Goal: Information Seeking & Learning: Learn about a topic

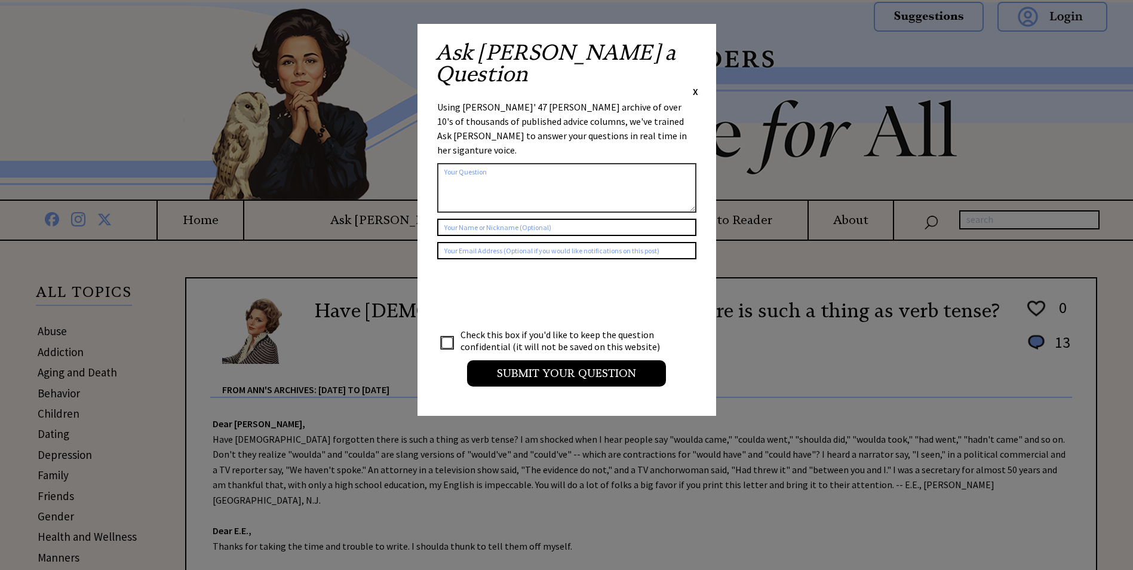
click at [694, 85] on span "X" at bounding box center [695, 91] width 5 height 12
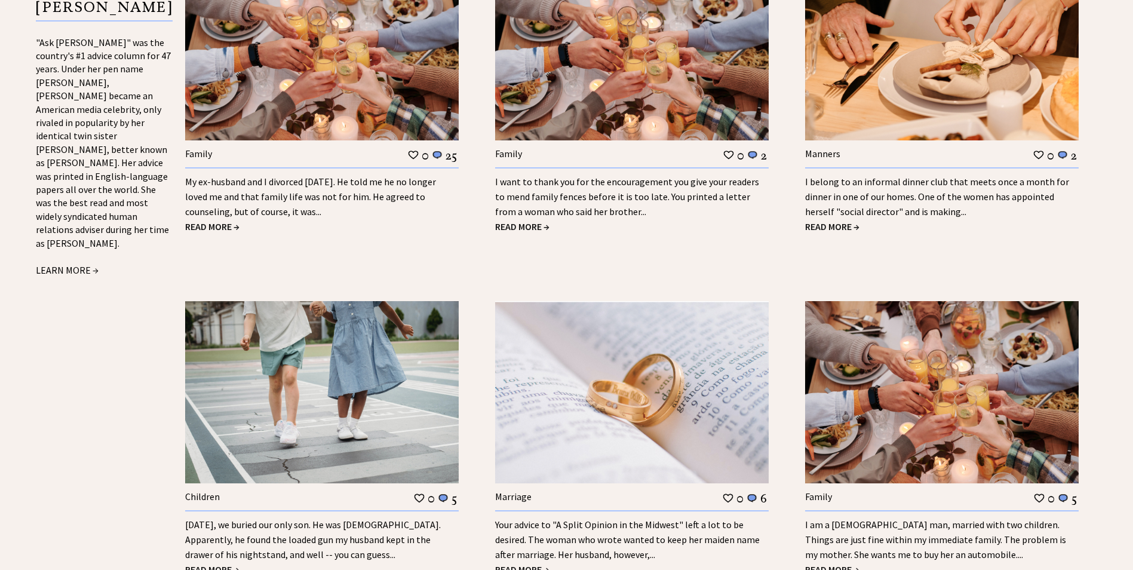
scroll to position [1374, 0]
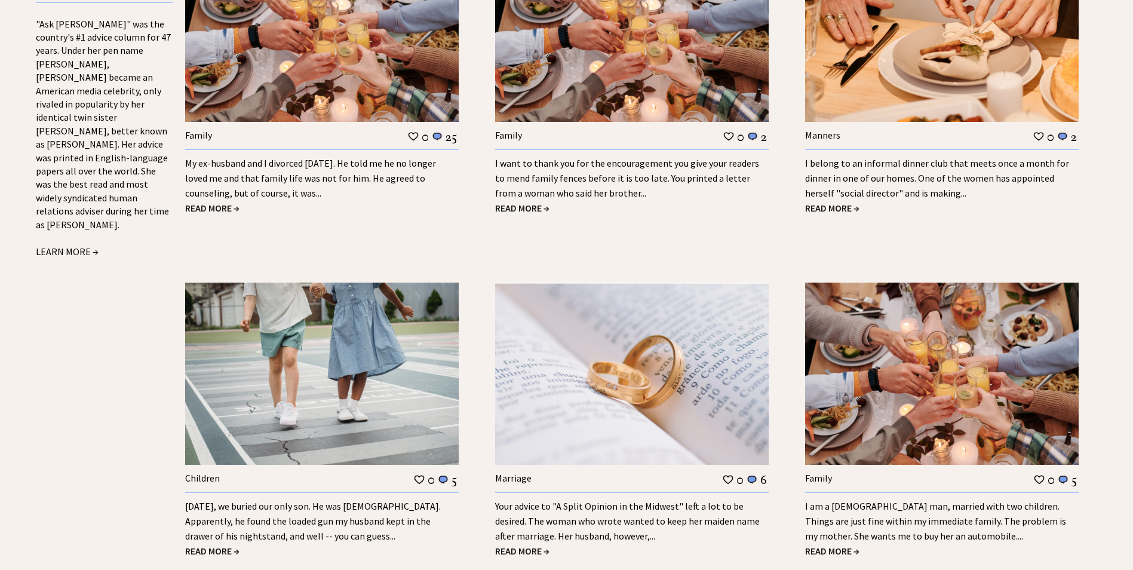
click at [526, 545] on span "READ MORE →" at bounding box center [522, 551] width 54 height 12
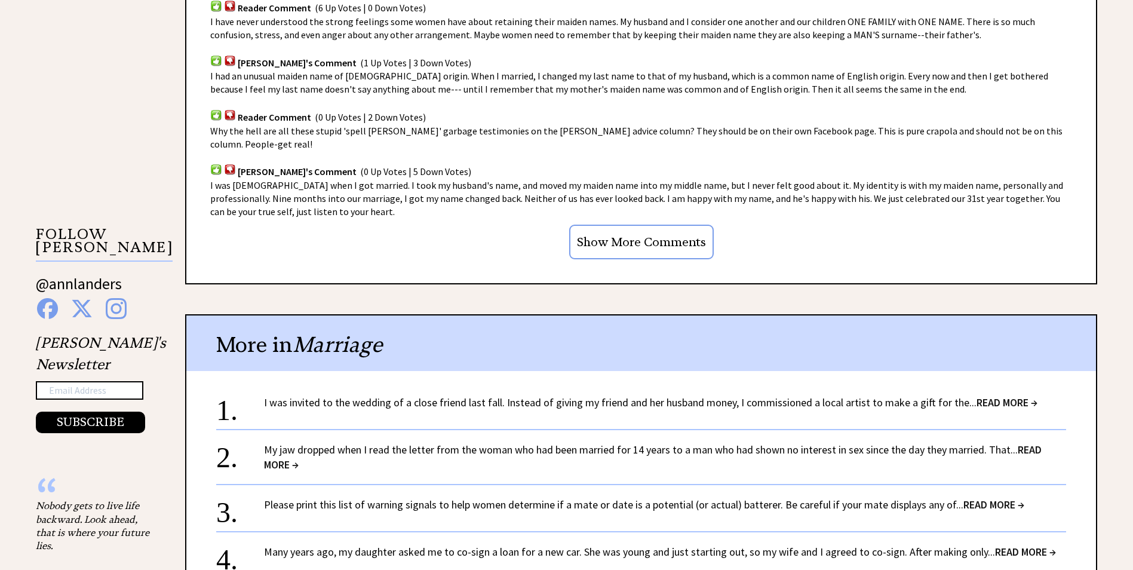
scroll to position [1016, 0]
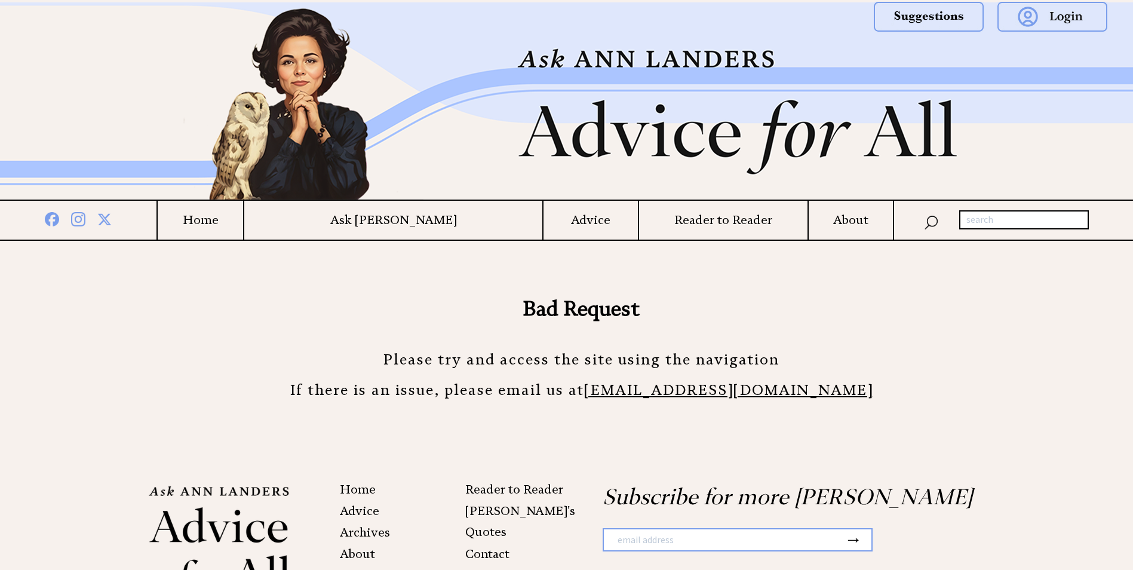
click at [243, 216] on h4 "Home" at bounding box center [200, 220] width 85 height 15
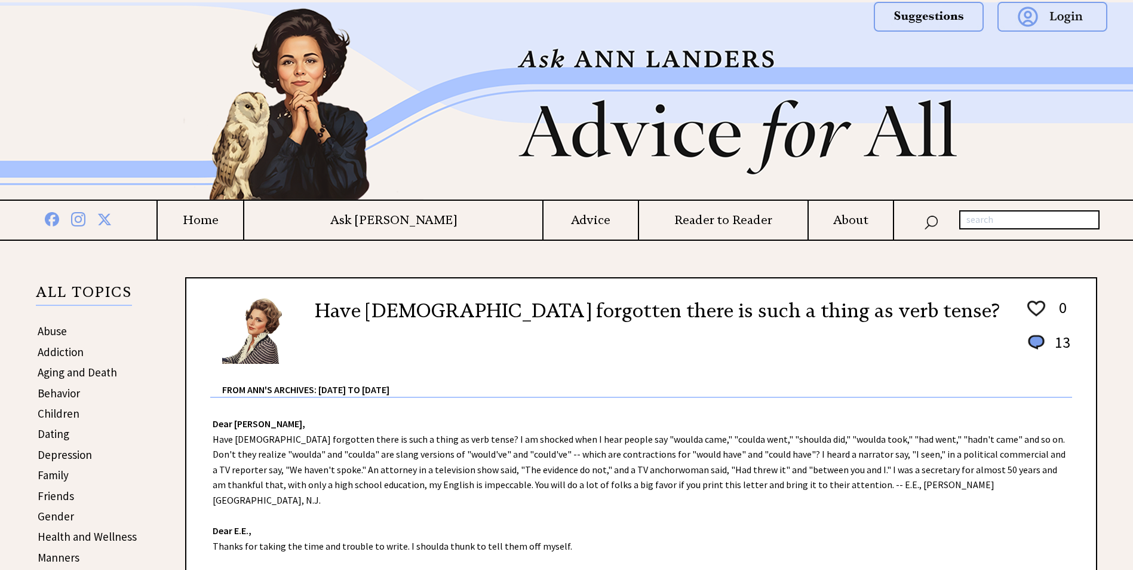
click at [548, 217] on h4 "Advice" at bounding box center [591, 220] width 94 height 15
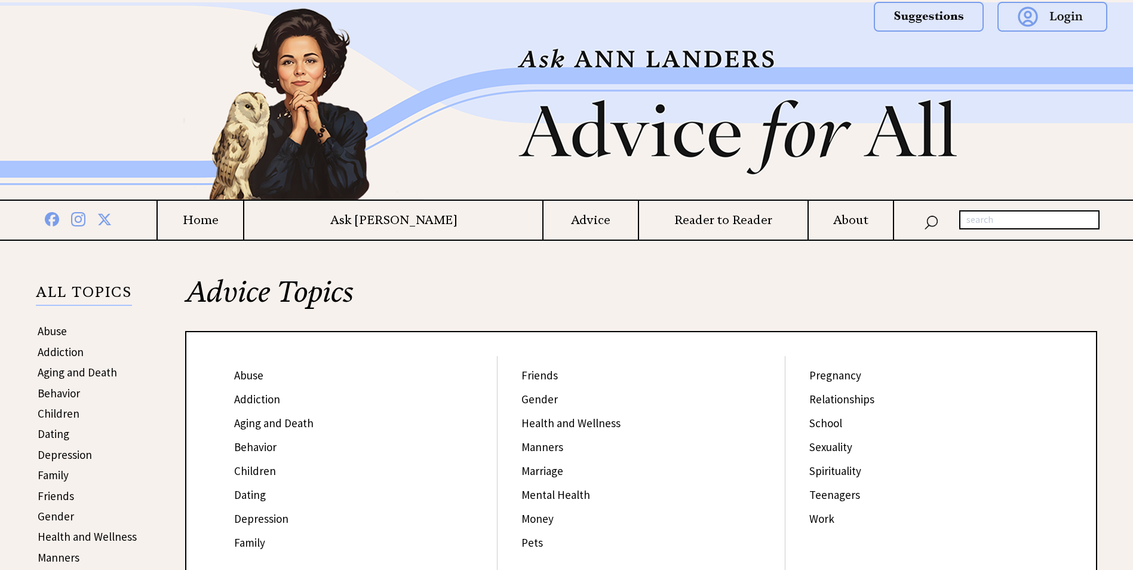
click at [545, 471] on link "Marriage" at bounding box center [543, 471] width 42 height 14
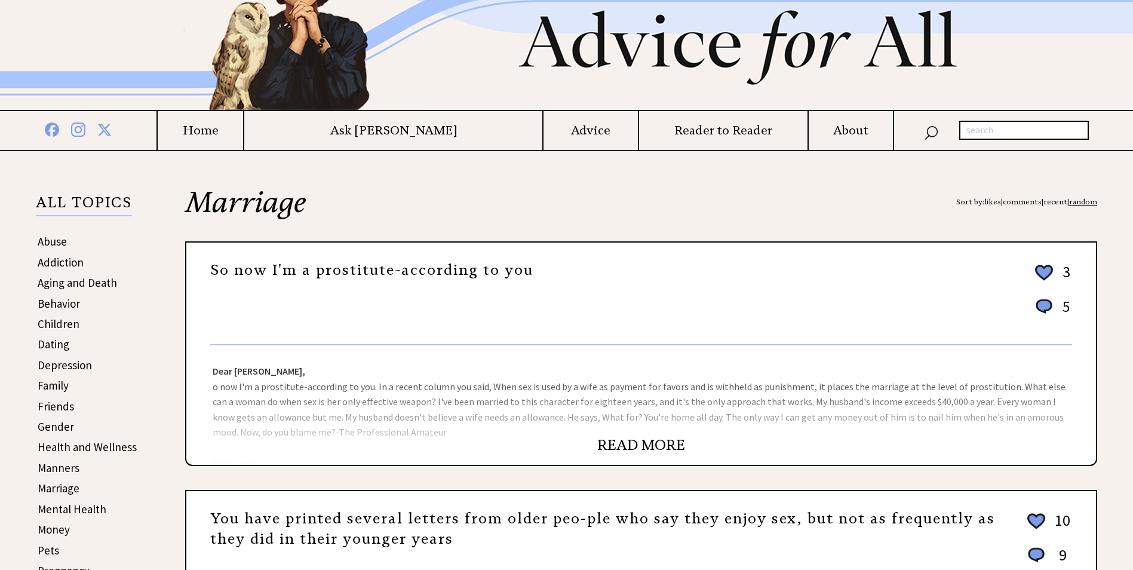
scroll to position [179, 0]
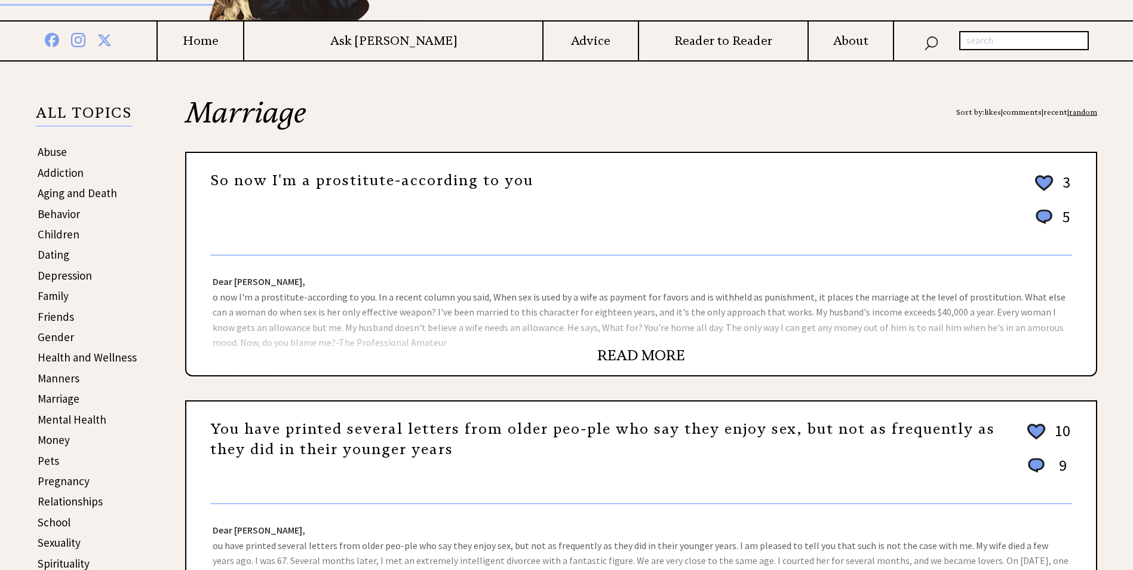
click at [654, 355] on link "READ MORE" at bounding box center [641, 355] width 88 height 18
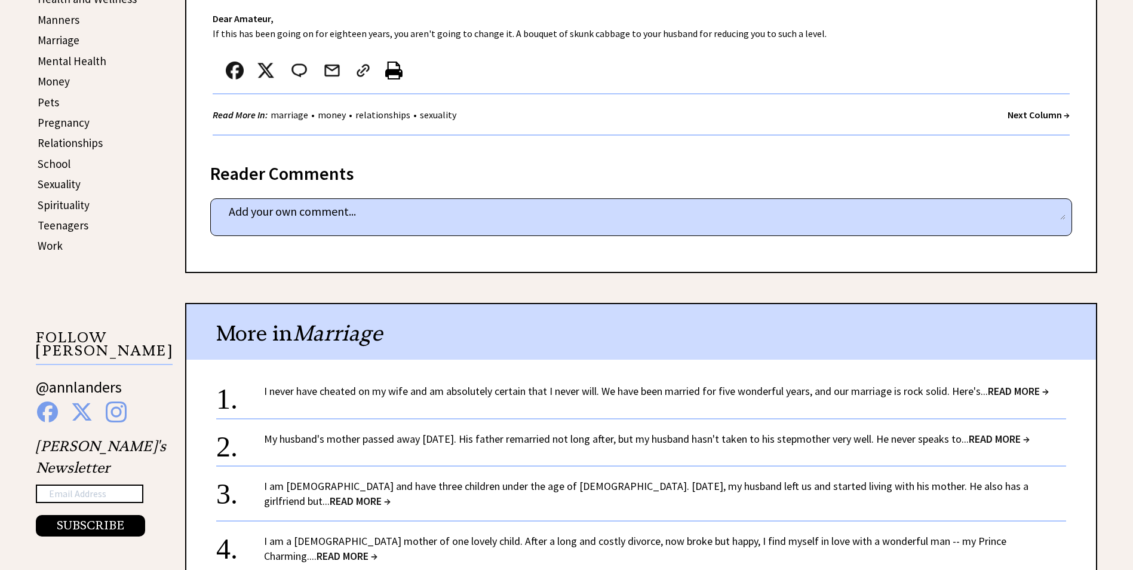
scroll to position [597, 0]
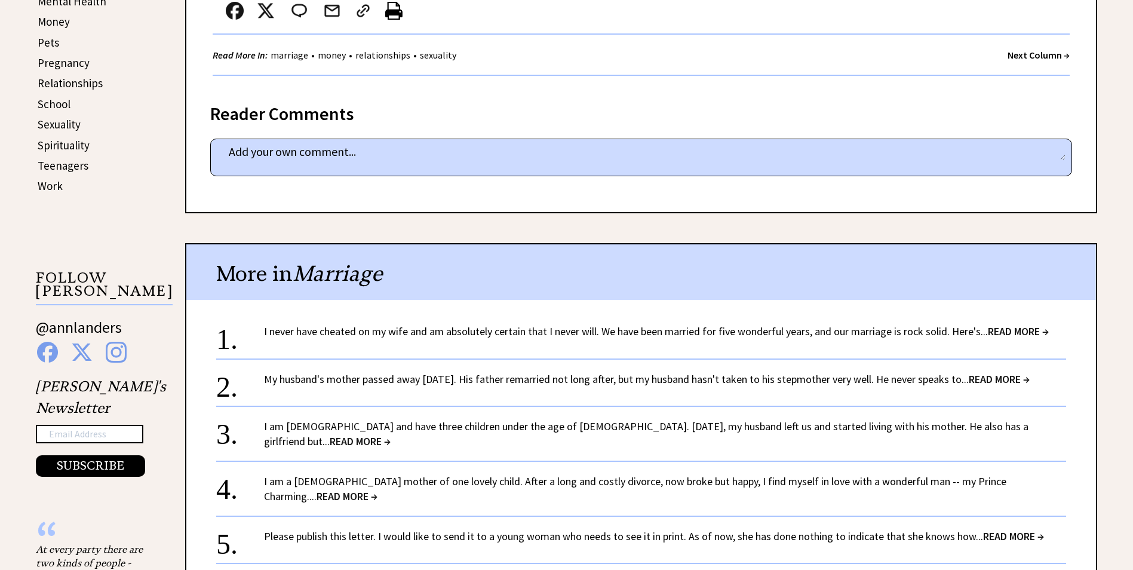
click at [960, 474] on link "I am a 28-year-old mother of one lovely child. After a long and costly divorce,…" at bounding box center [635, 488] width 743 height 29
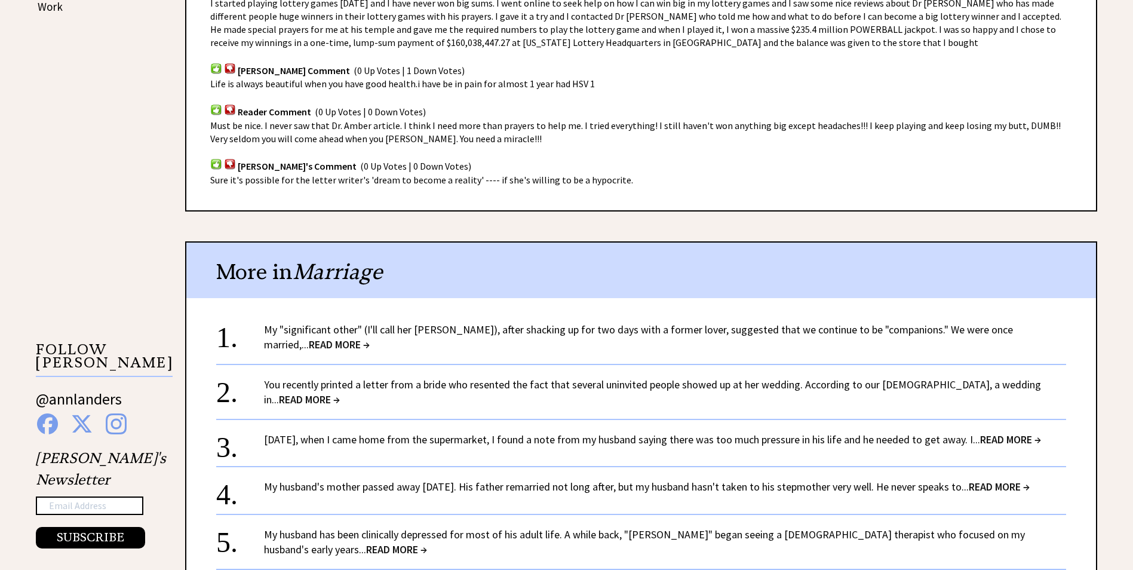
scroll to position [836, 0]
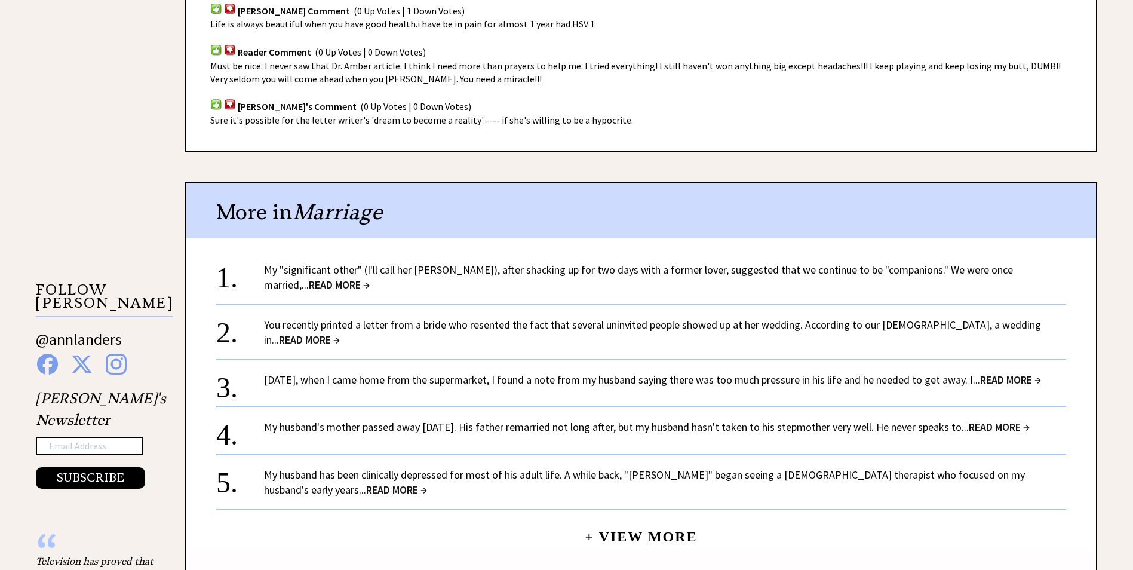
click at [309, 282] on span "READ MORE →" at bounding box center [339, 285] width 61 height 14
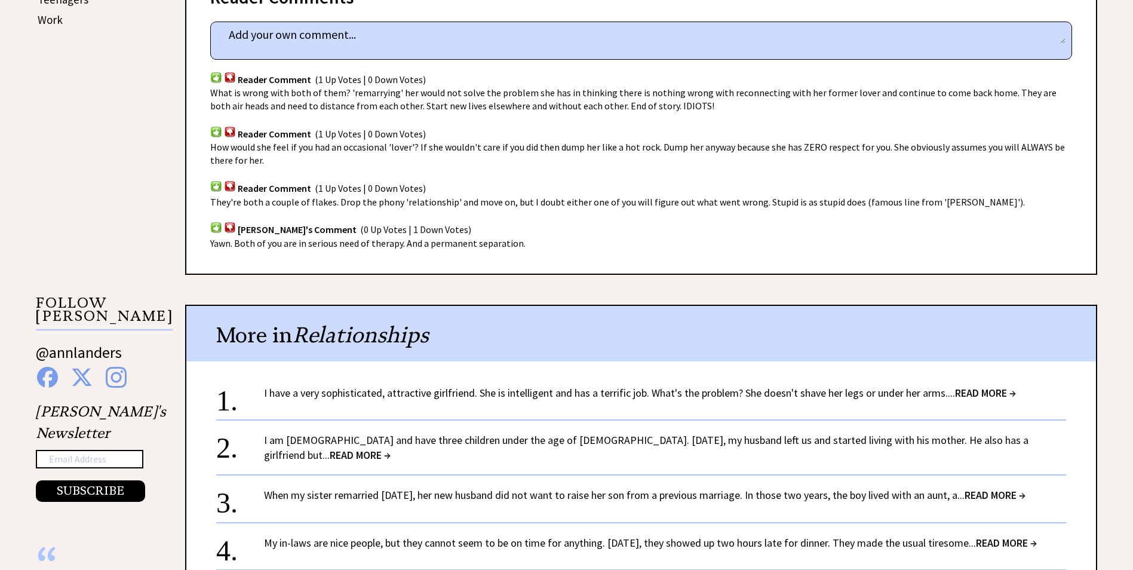
scroll to position [777, 0]
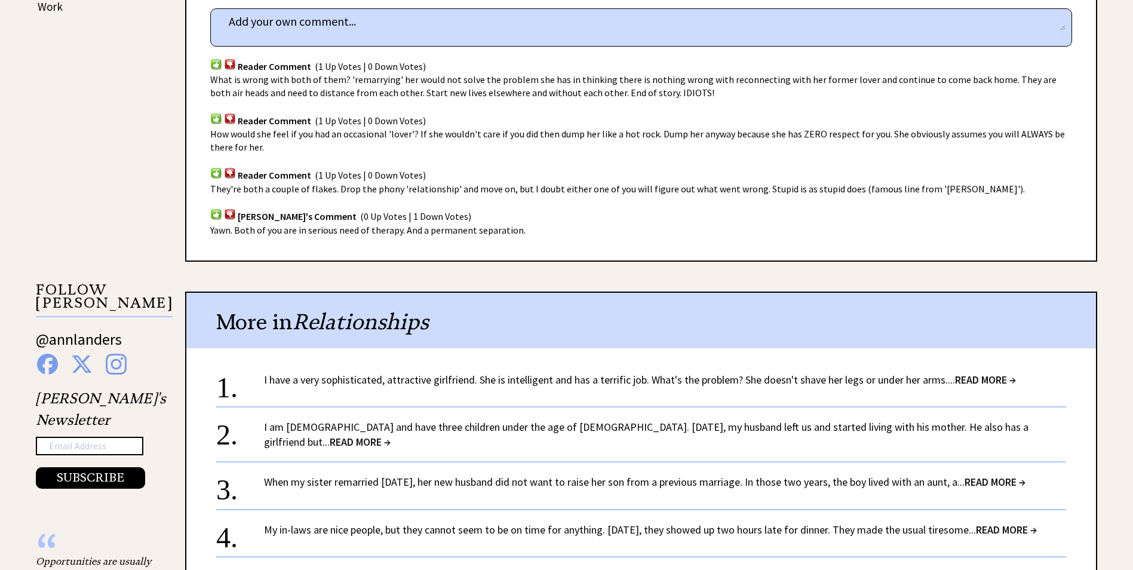
click at [558, 375] on link "I have a very sophisticated, attractive girlfriend. She is intelligent and has …" at bounding box center [640, 380] width 752 height 14
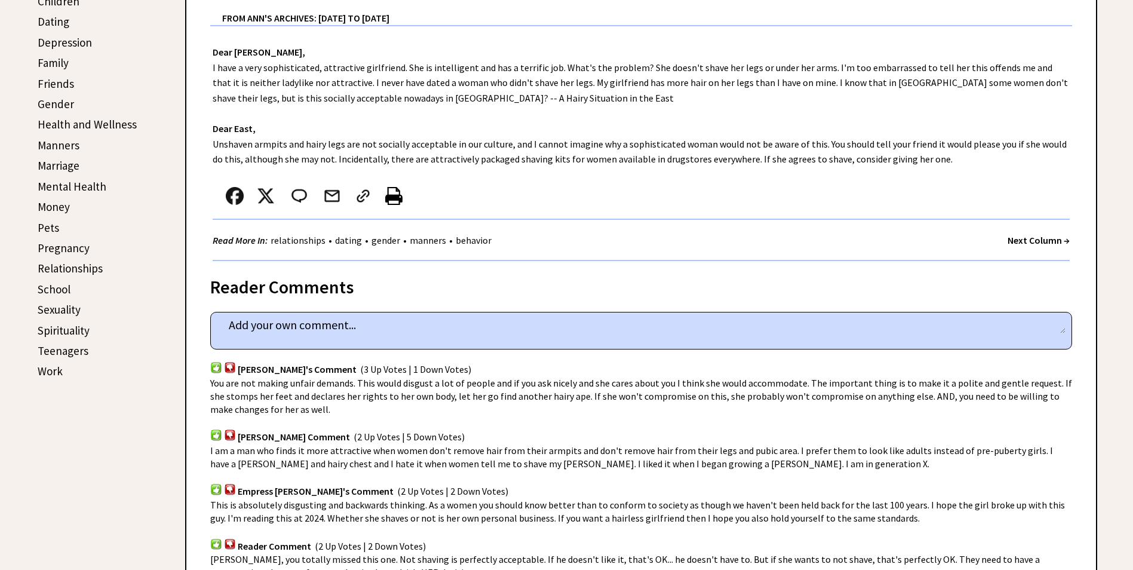
scroll to position [418, 0]
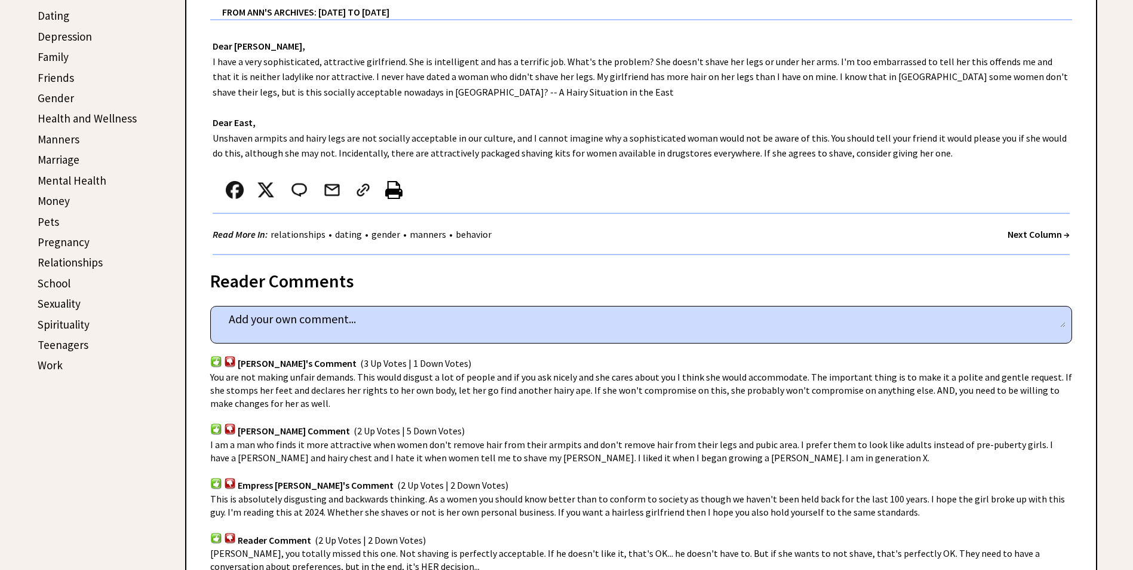
click at [230, 360] on img at bounding box center [230, 360] width 12 height 11
click at [215, 428] on img at bounding box center [216, 428] width 12 height 11
click at [212, 483] on img at bounding box center [216, 482] width 12 height 11
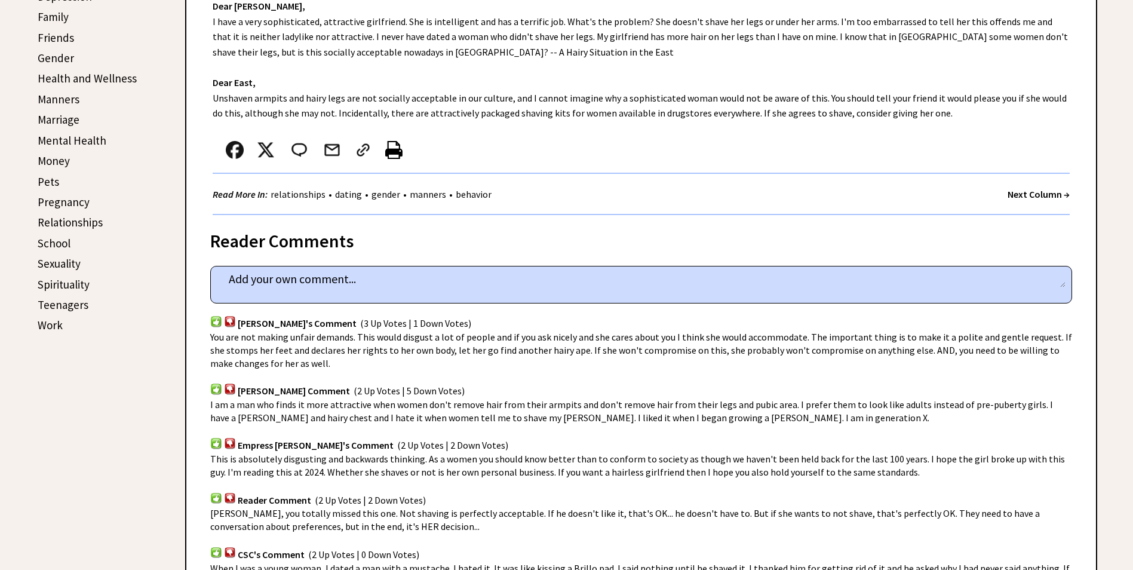
scroll to position [597, 0]
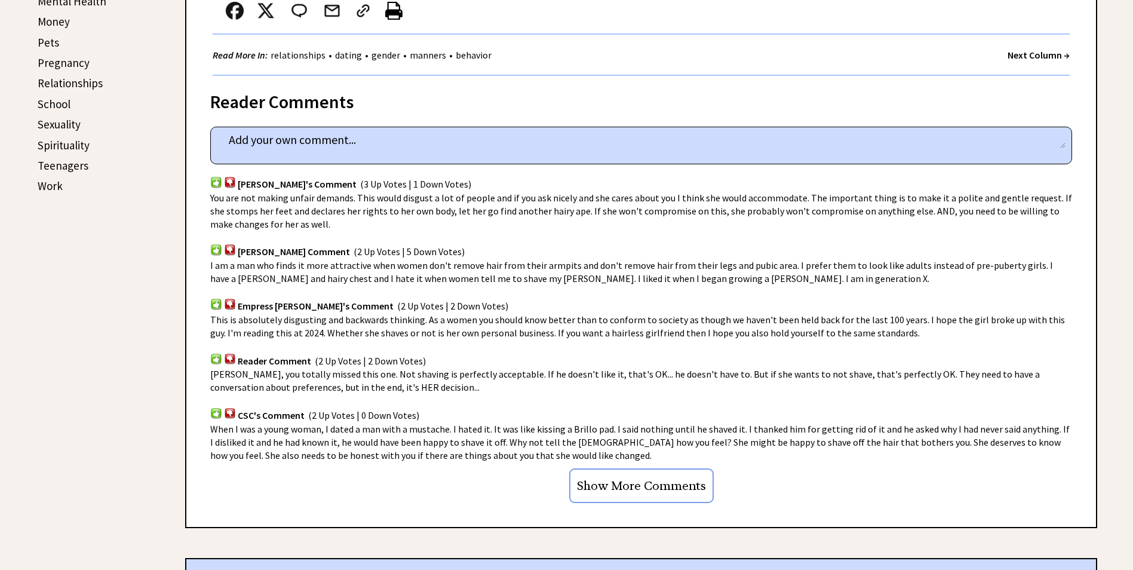
click at [218, 359] on img at bounding box center [216, 358] width 12 height 11
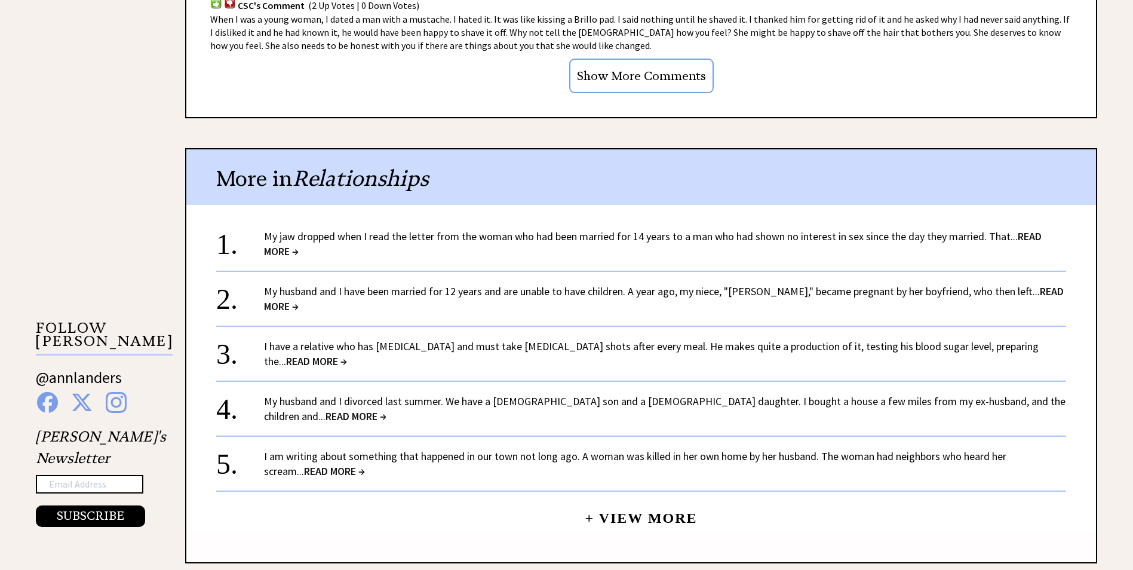
scroll to position [1016, 0]
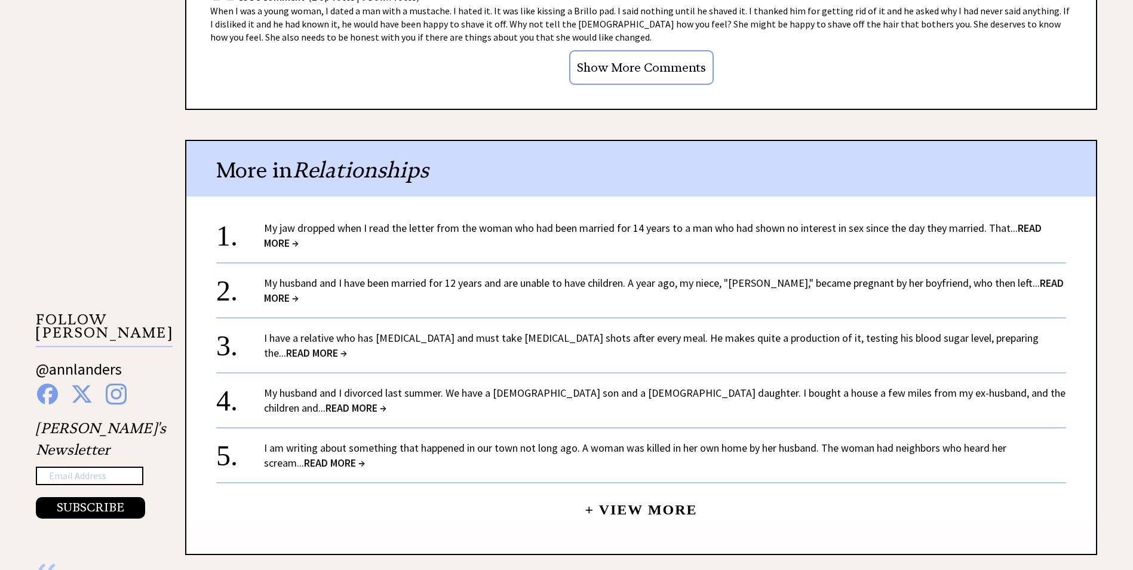
click at [283, 232] on link "My jaw dropped when I read the letter from the woman who had been married for 1…" at bounding box center [653, 235] width 778 height 29
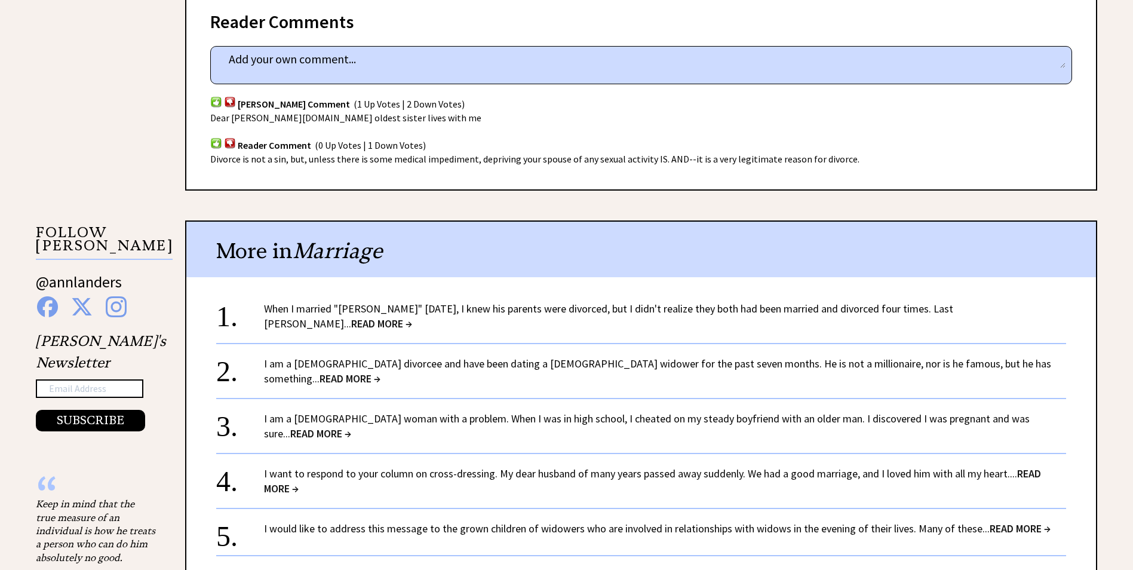
scroll to position [896, 0]
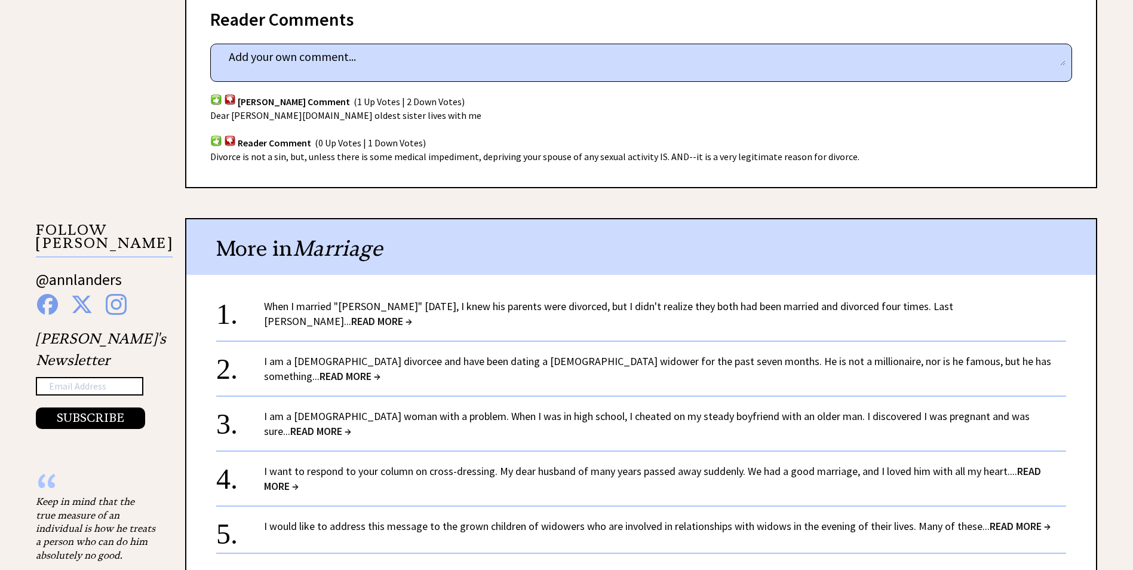
click at [636, 464] on link "I want to respond to your column on cross-dressing. My dear husband of many yea…" at bounding box center [652, 478] width 777 height 29
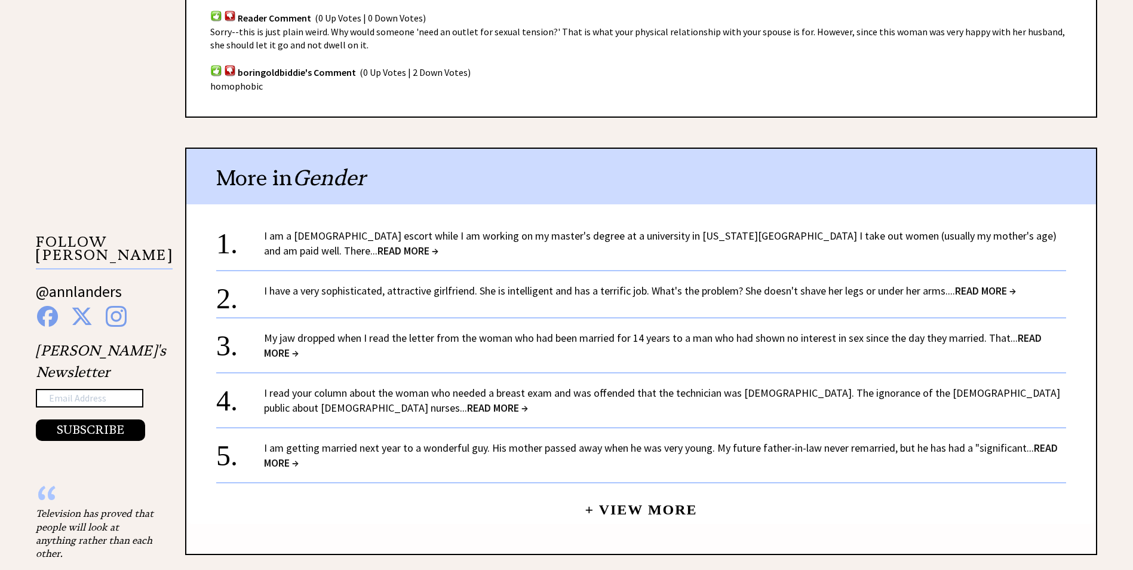
scroll to position [1016, 0]
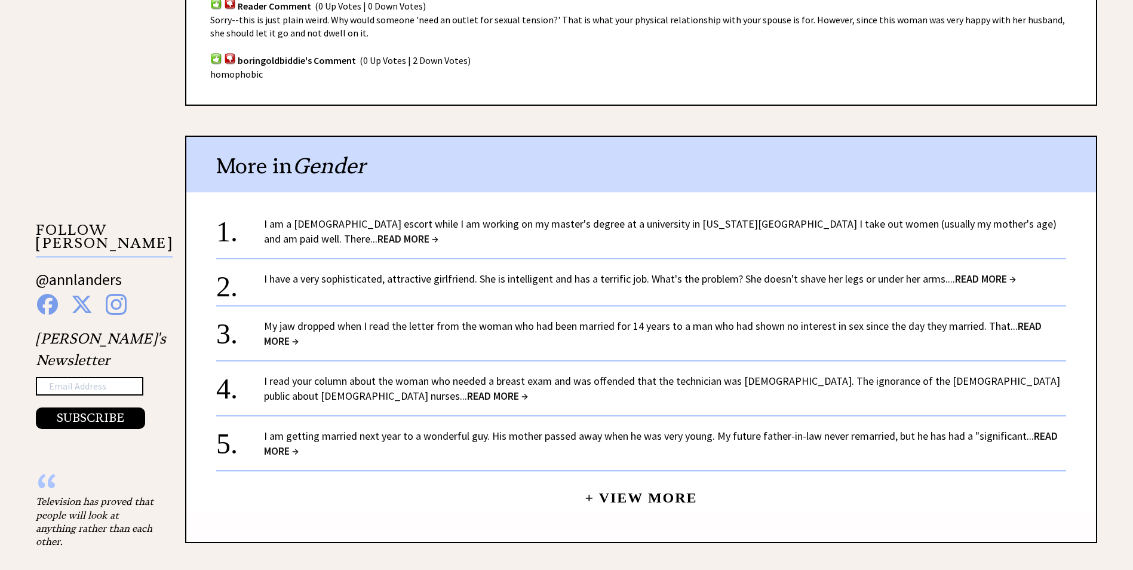
click at [438, 232] on span "READ MORE →" at bounding box center [408, 239] width 61 height 14
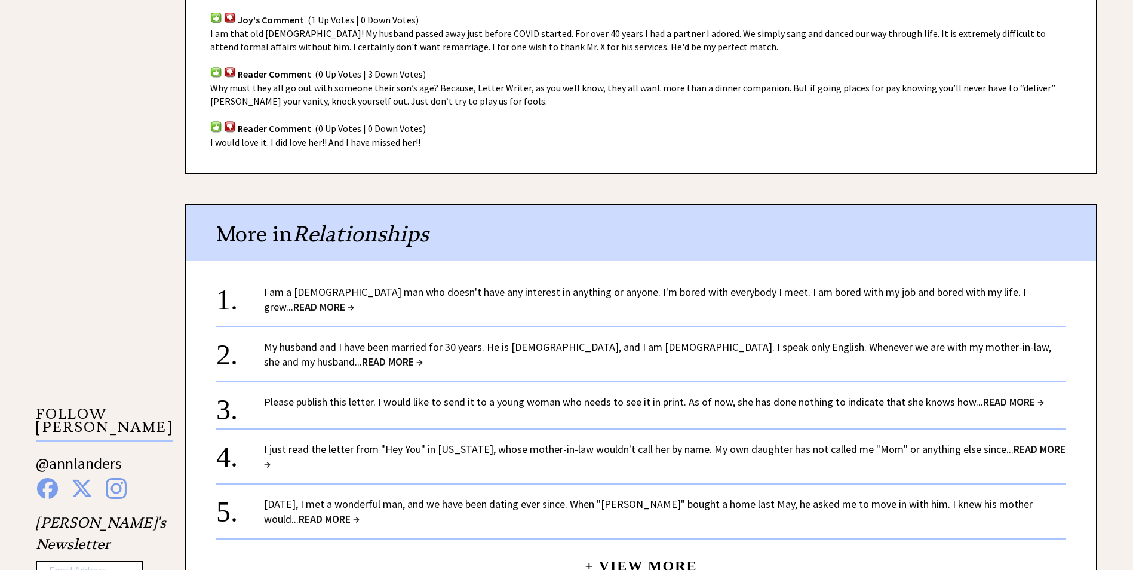
scroll to position [836, 0]
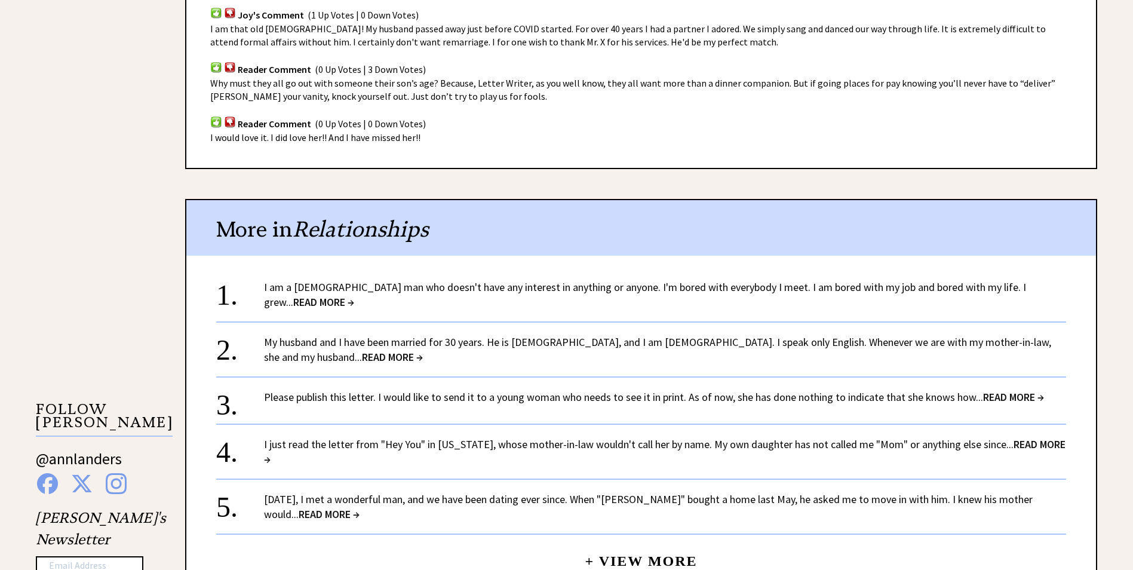
click at [360, 507] on span "READ MORE →" at bounding box center [329, 514] width 61 height 14
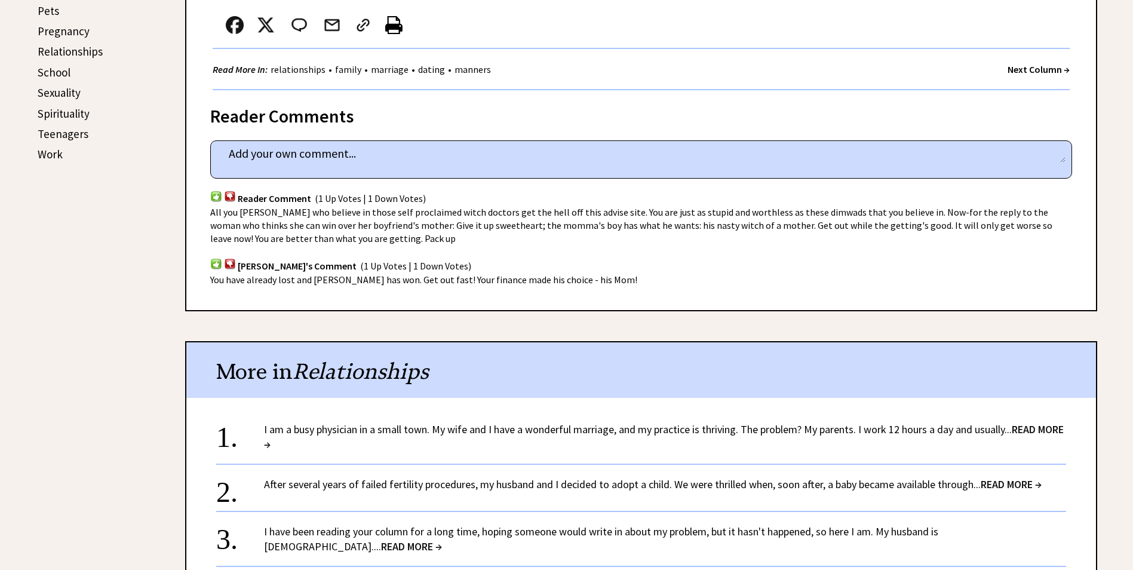
scroll to position [657, 0]
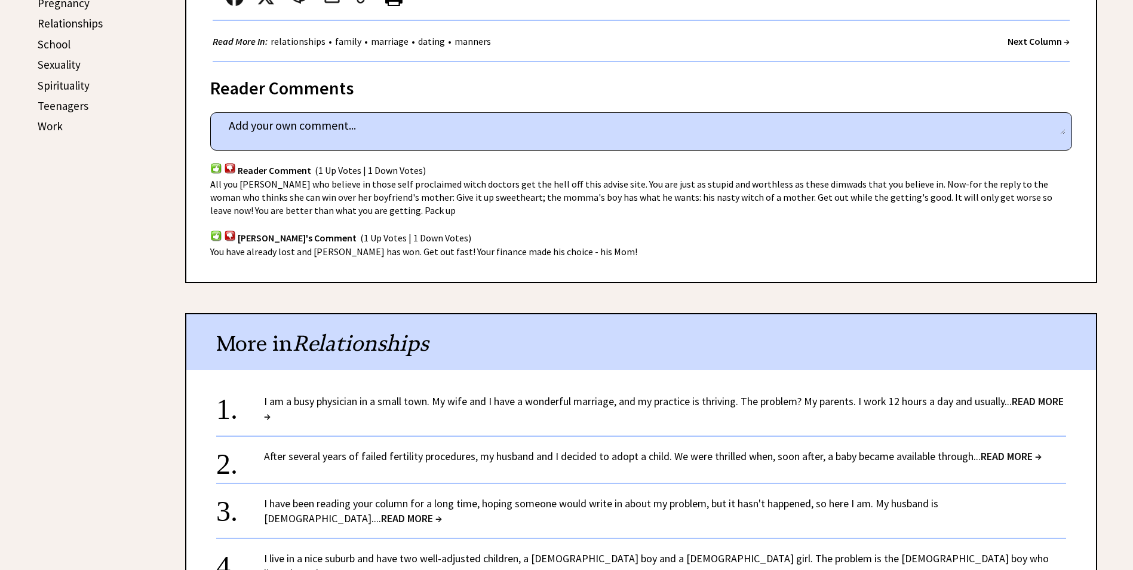
click at [229, 168] on img at bounding box center [230, 167] width 12 height 11
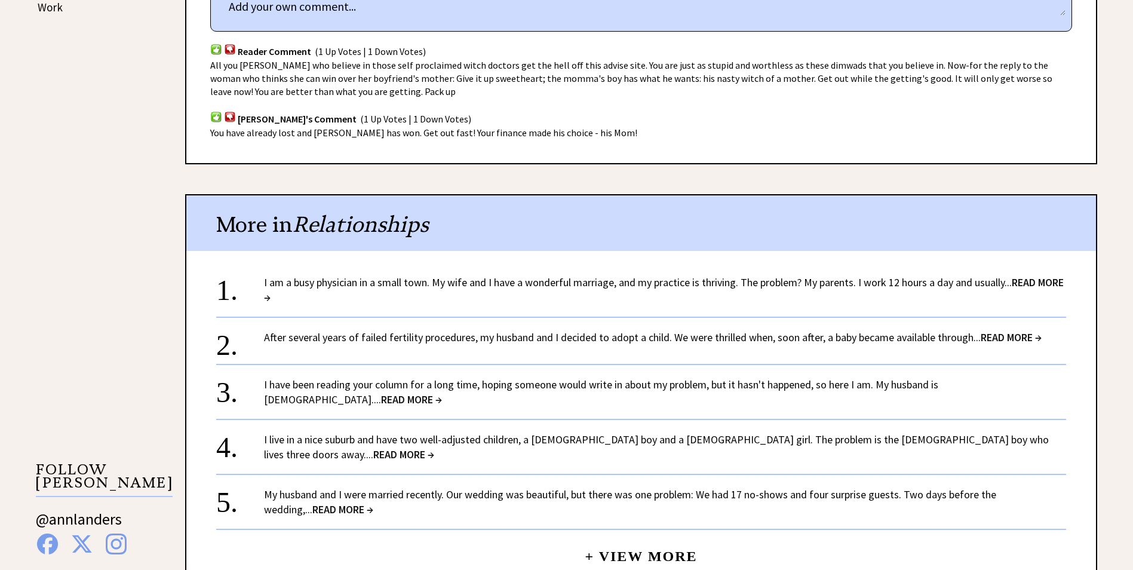
scroll to position [836, 0]
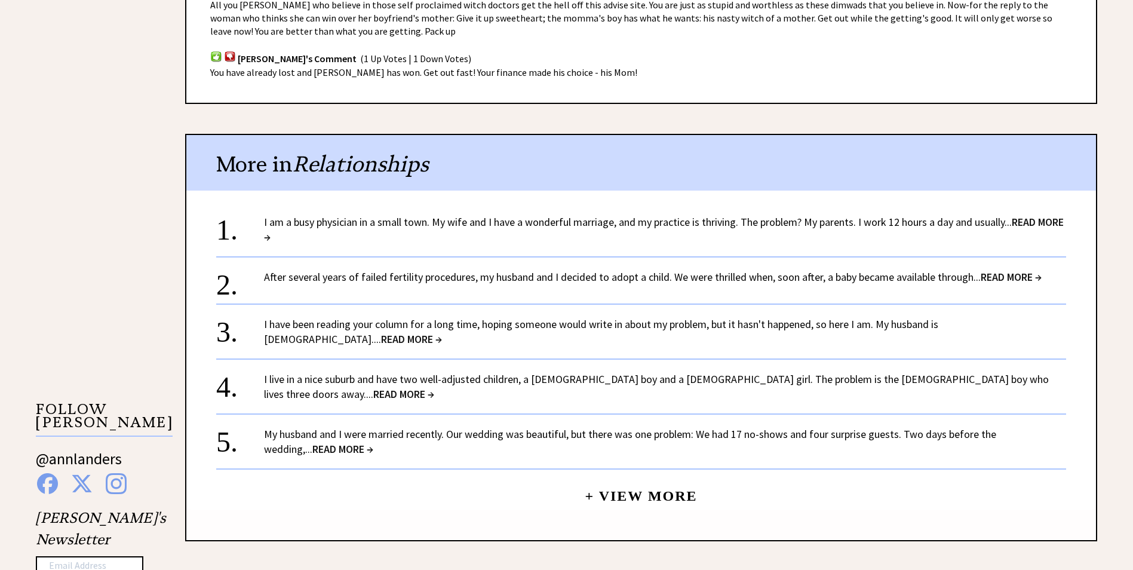
click at [922, 377] on link "I live in a nice suburb and have two well-adjusted children, a 6-year-old boy a…" at bounding box center [656, 386] width 785 height 29
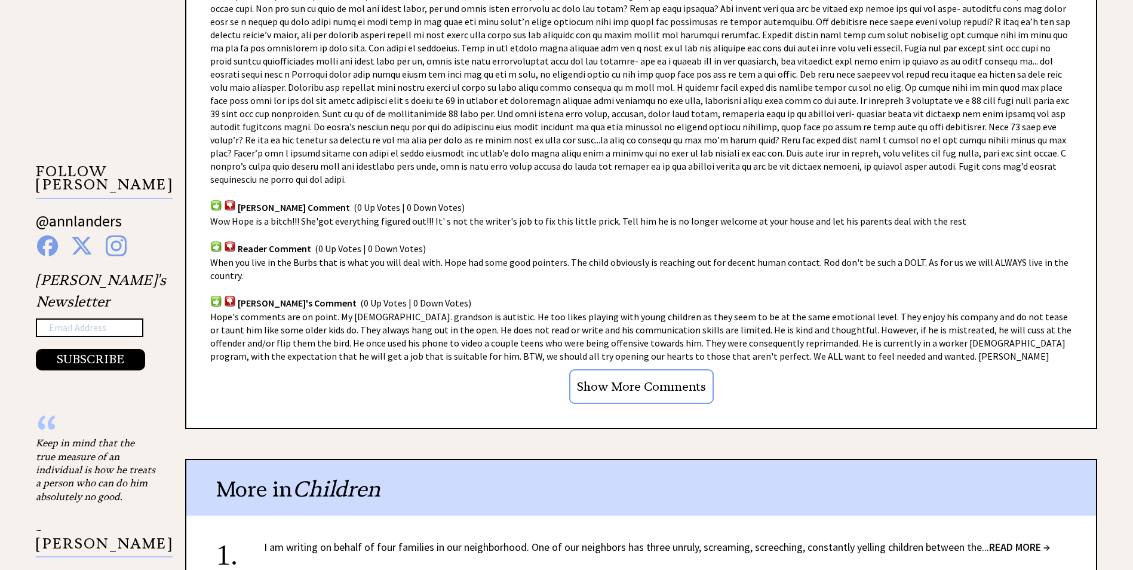
scroll to position [956, 0]
click at [227, 198] on img at bounding box center [230, 203] width 12 height 11
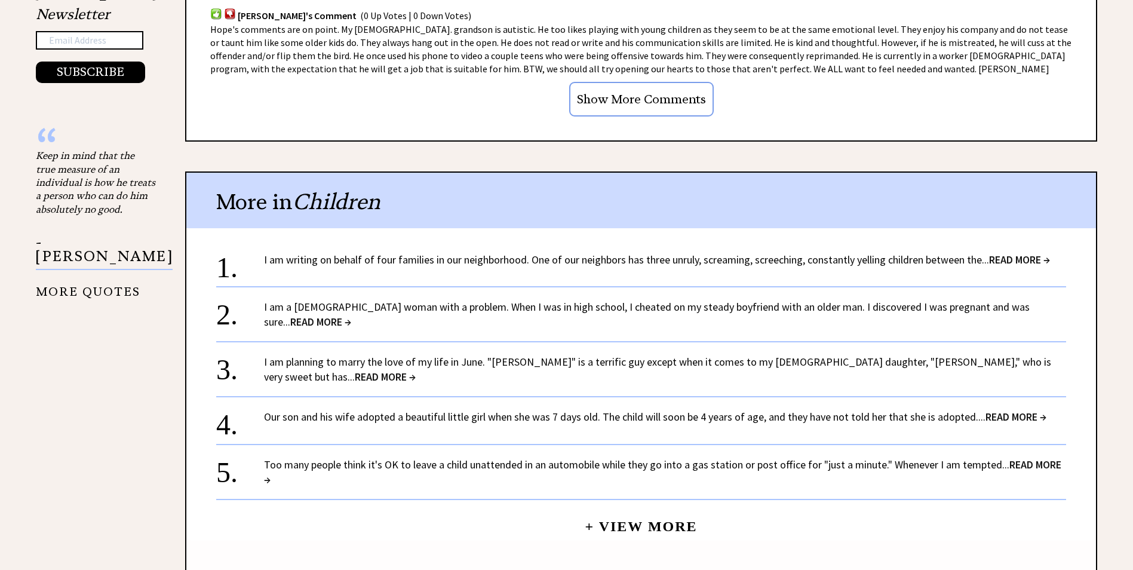
scroll to position [1255, 0]
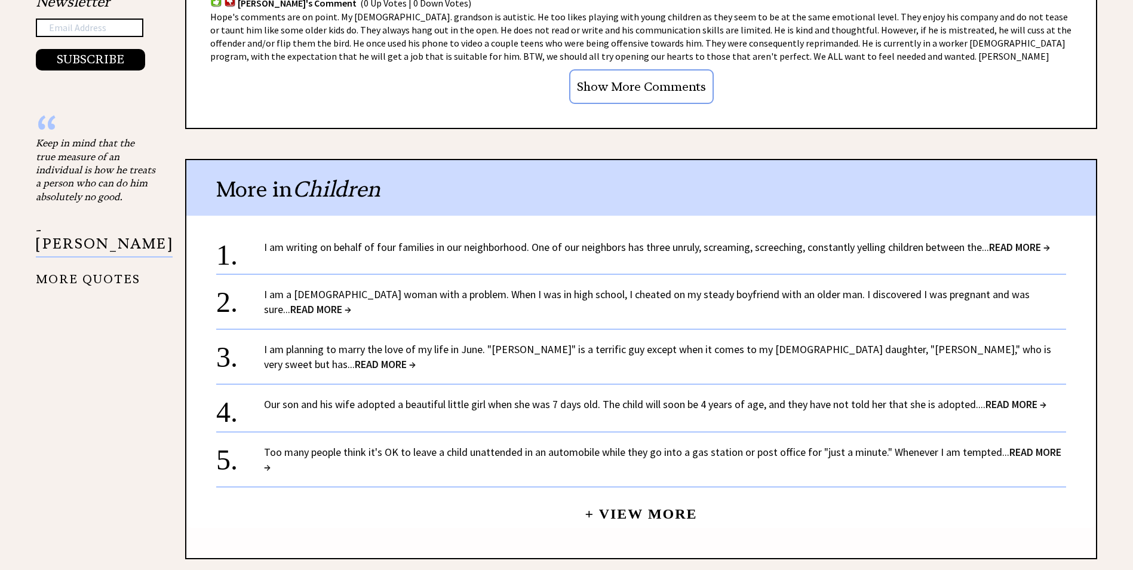
click at [772, 287] on link "I am a 26-year-old woman with a problem. When I was in high school, I cheated o…" at bounding box center [647, 301] width 766 height 29
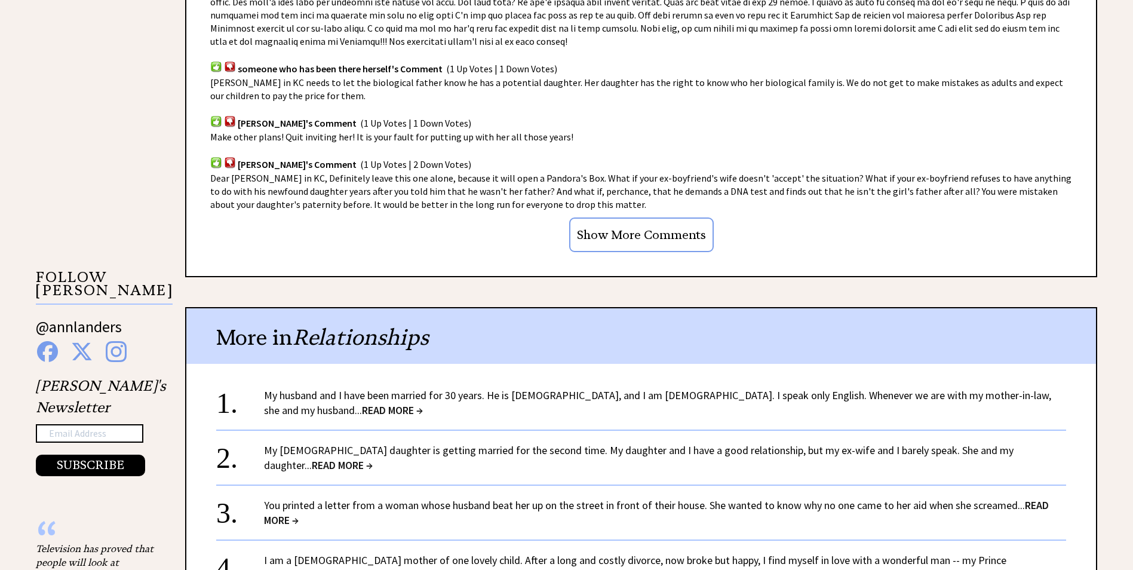
scroll to position [1016, 0]
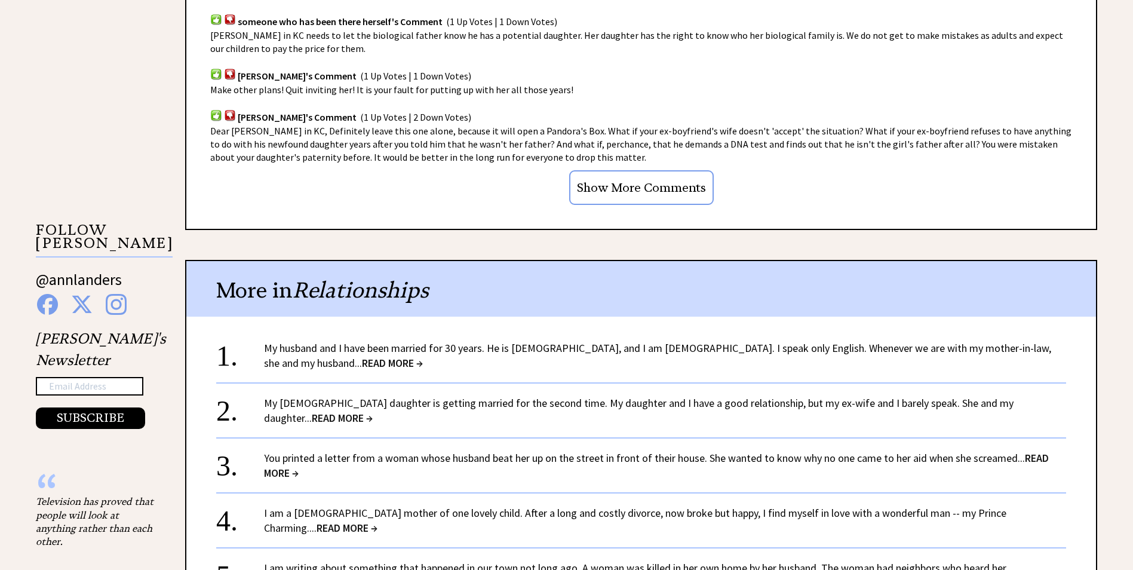
click at [1022, 458] on span "READ MORE →" at bounding box center [656, 465] width 785 height 29
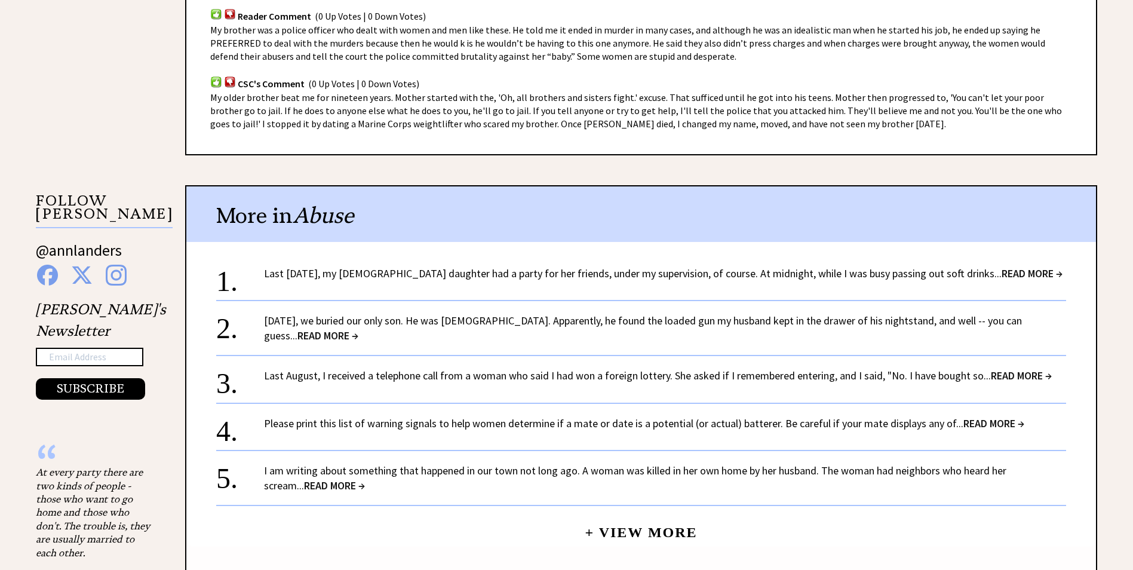
scroll to position [1075, 0]
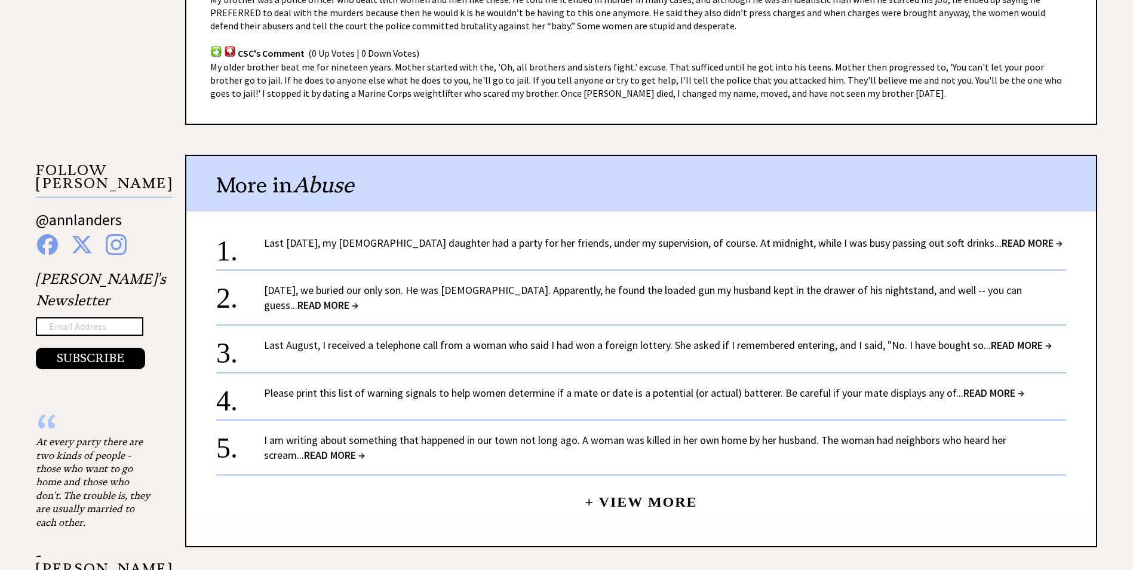
click at [787, 338] on link "Last August, I received a telephone call from a woman who said I had won a fore…" at bounding box center [658, 345] width 788 height 14
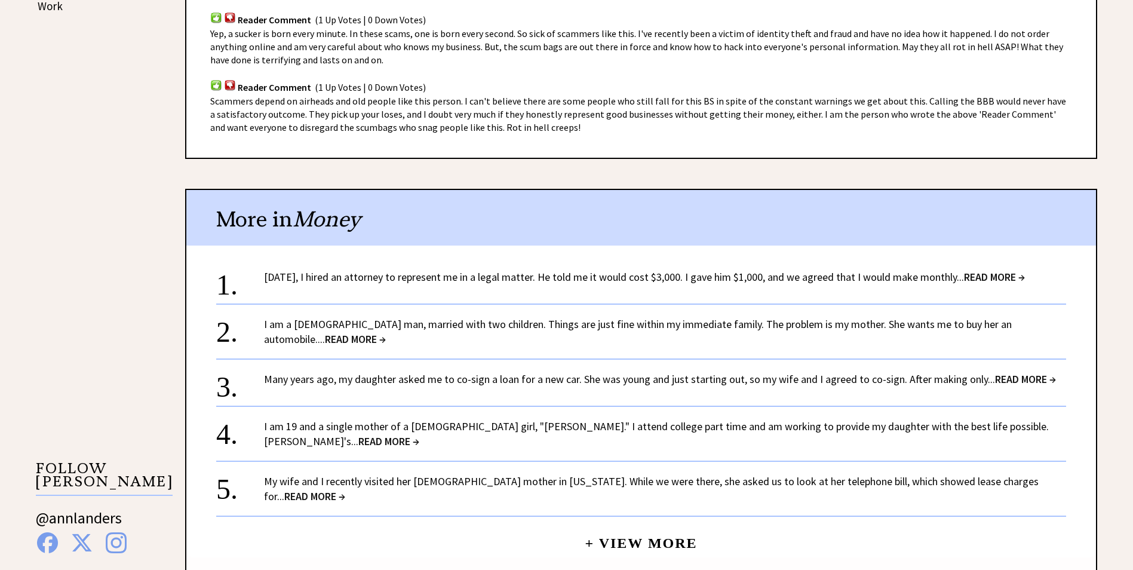
scroll to position [836, 0]
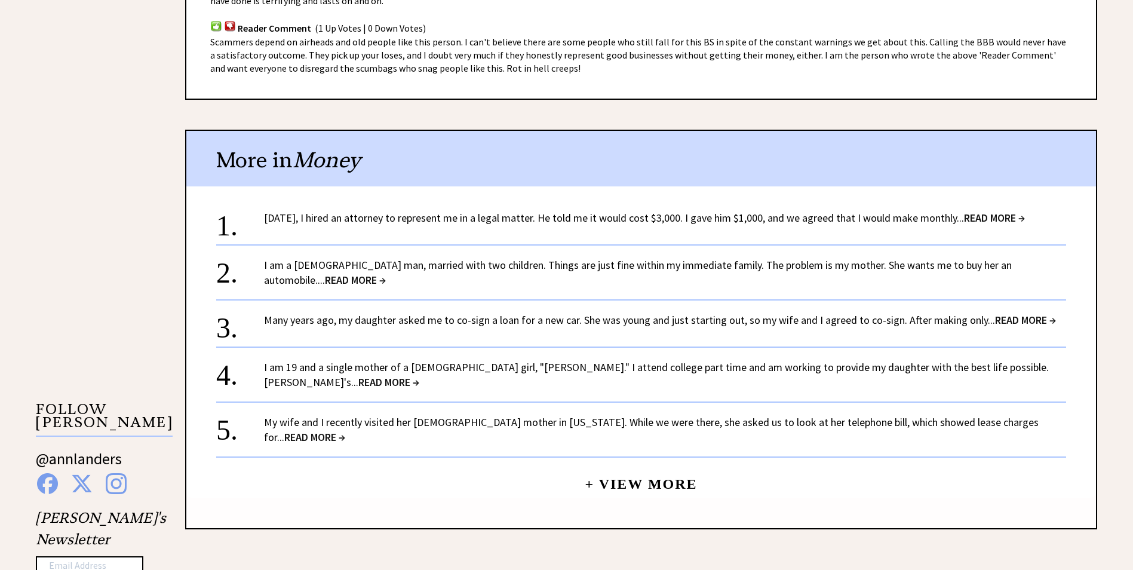
click at [784, 415] on link "My wife and I recently visited her [DEMOGRAPHIC_DATA] mother in [US_STATE]. Whi…" at bounding box center [651, 429] width 775 height 29
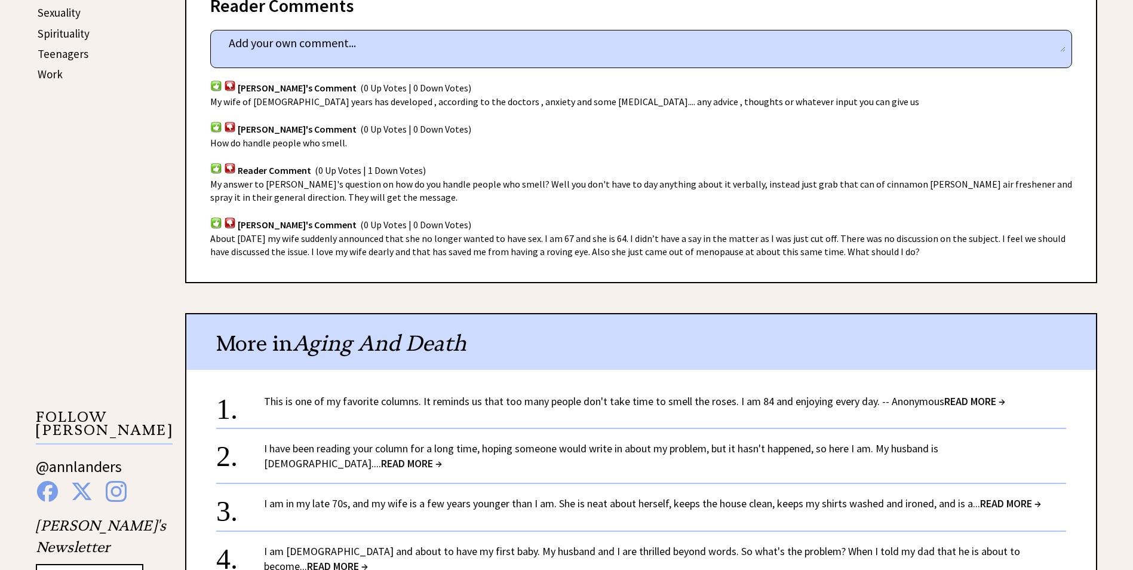
scroll to position [717, 0]
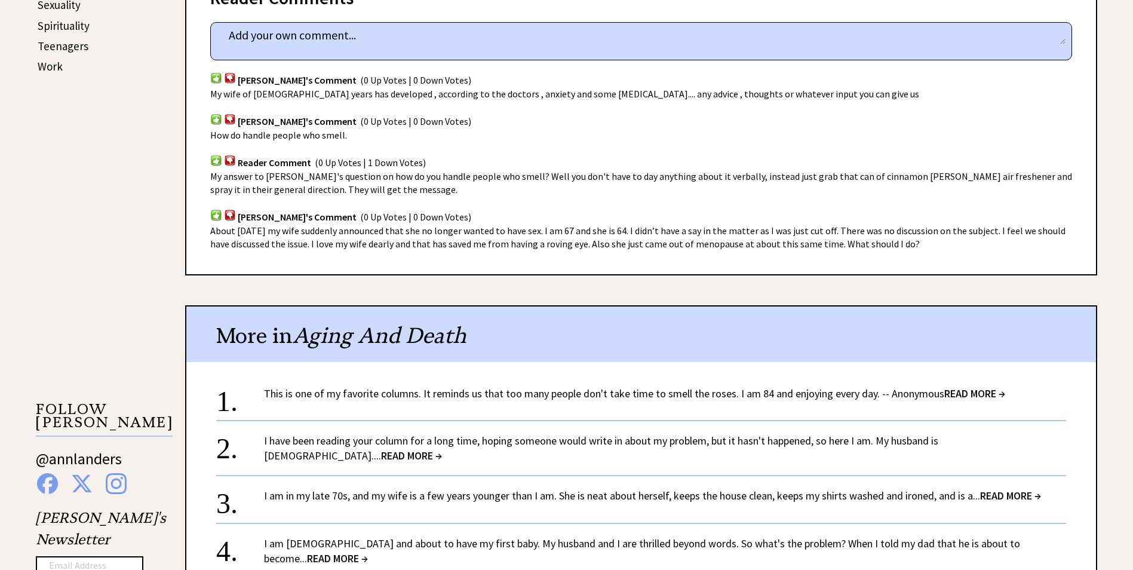
click at [688, 437] on link "I have been reading your column for a long time, hoping someone would write in …" at bounding box center [601, 448] width 674 height 29
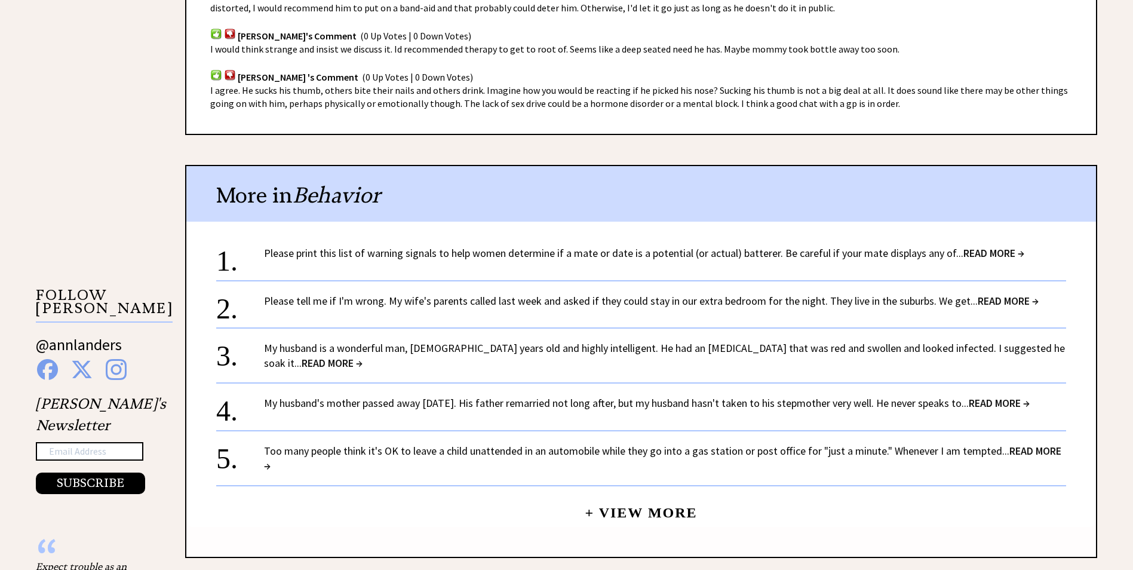
scroll to position [836, 0]
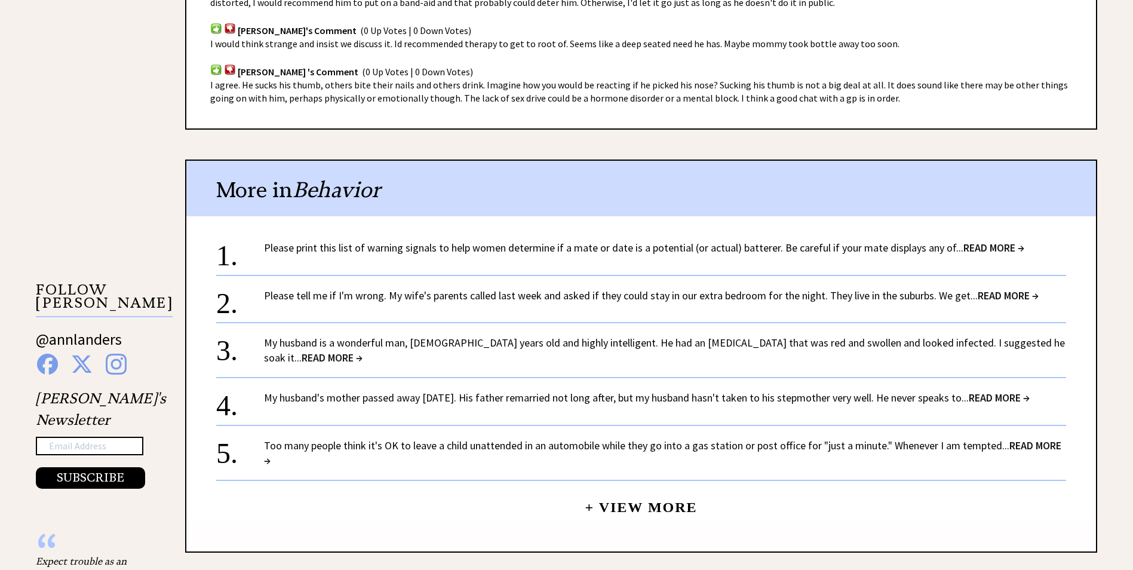
click at [823, 438] on link "Too many people think it's OK to leave a child unattended in an automobile whil…" at bounding box center [663, 452] width 798 height 29
